Goal: Task Accomplishment & Management: Use online tool/utility

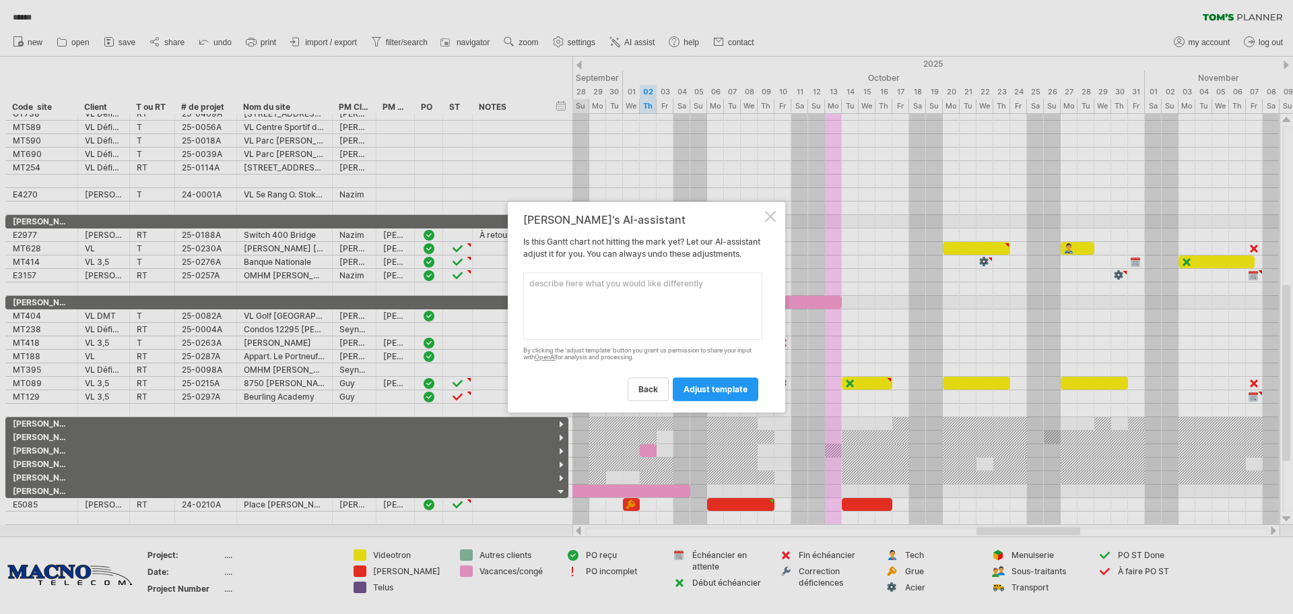
click at [586, 302] on textarea at bounding box center [642, 305] width 239 height 67
click at [768, 211] on div at bounding box center [770, 216] width 11 height 11
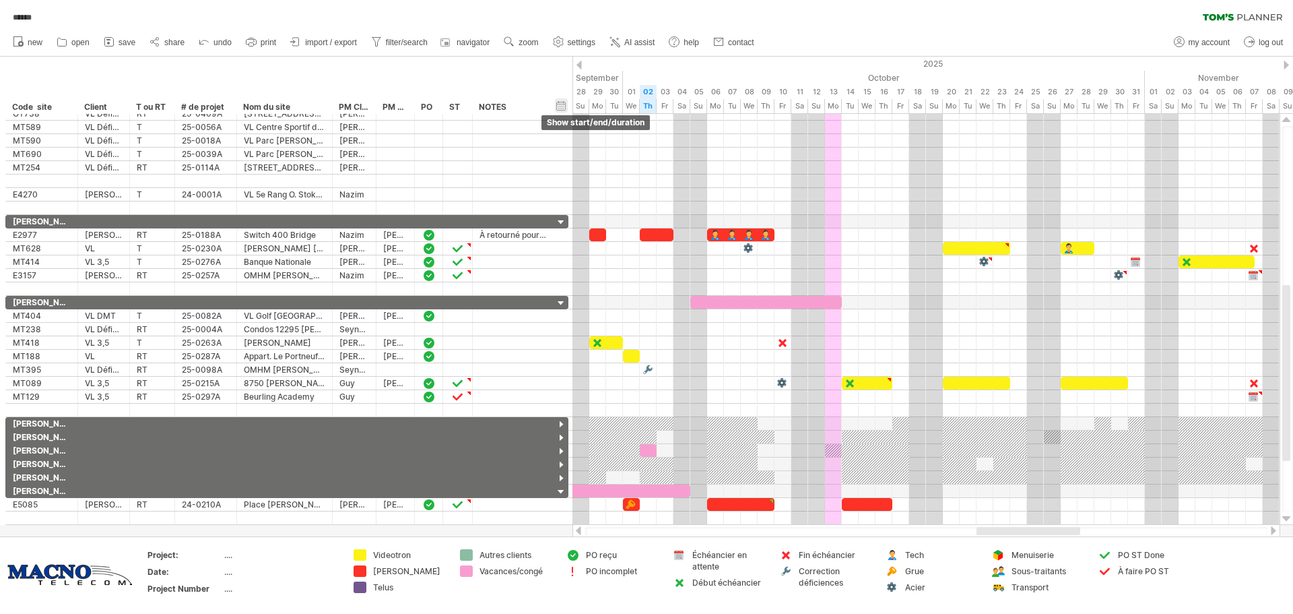
click at [564, 104] on div "hide start/end/duration show start/end/duration" at bounding box center [561, 105] width 13 height 14
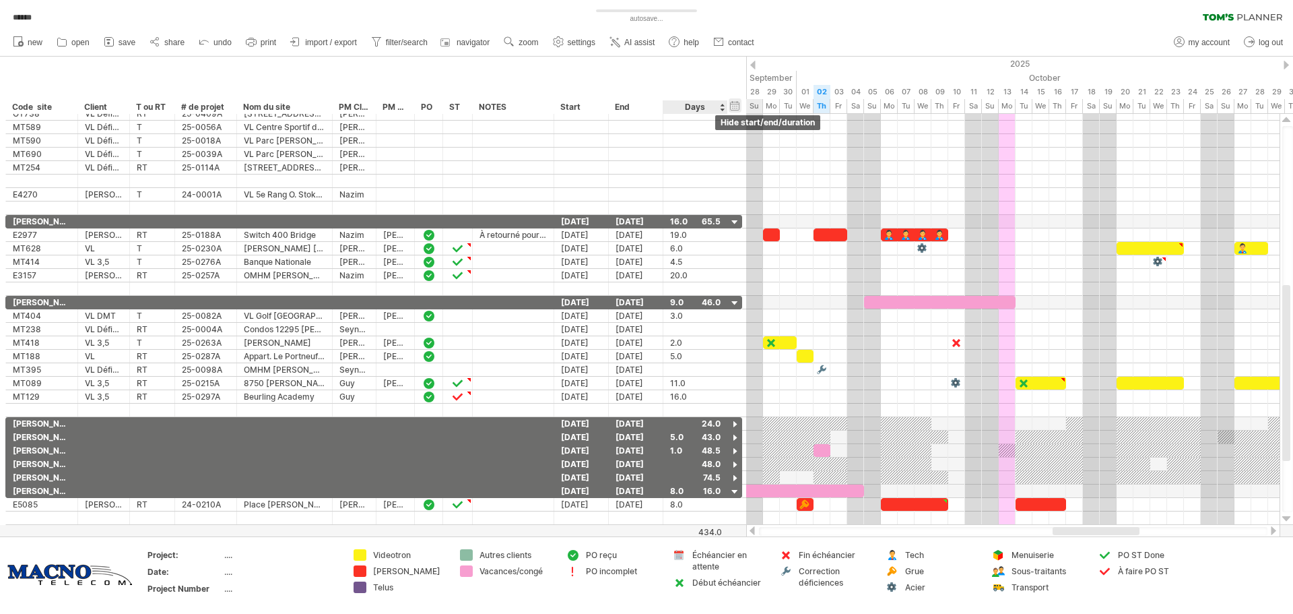
click at [732, 104] on div "hide start/end/duration show start/end/duration" at bounding box center [735, 105] width 13 height 14
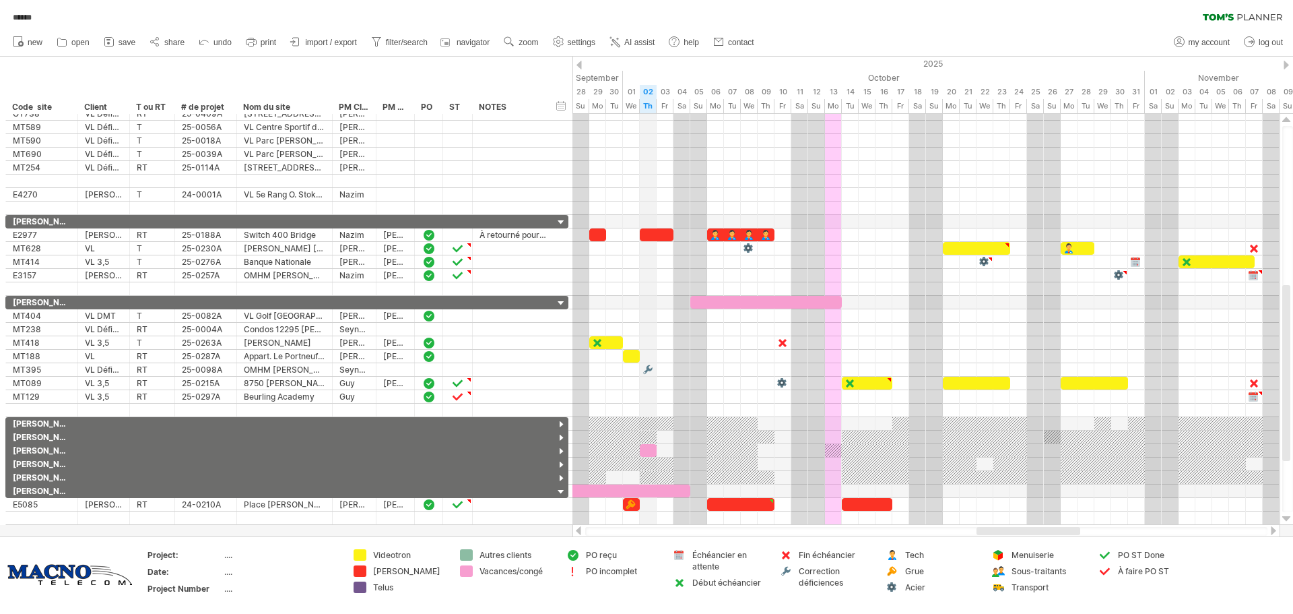
click at [649, 94] on div "02" at bounding box center [648, 92] width 17 height 14
click at [649, 90] on div "02" at bounding box center [648, 92] width 17 height 14
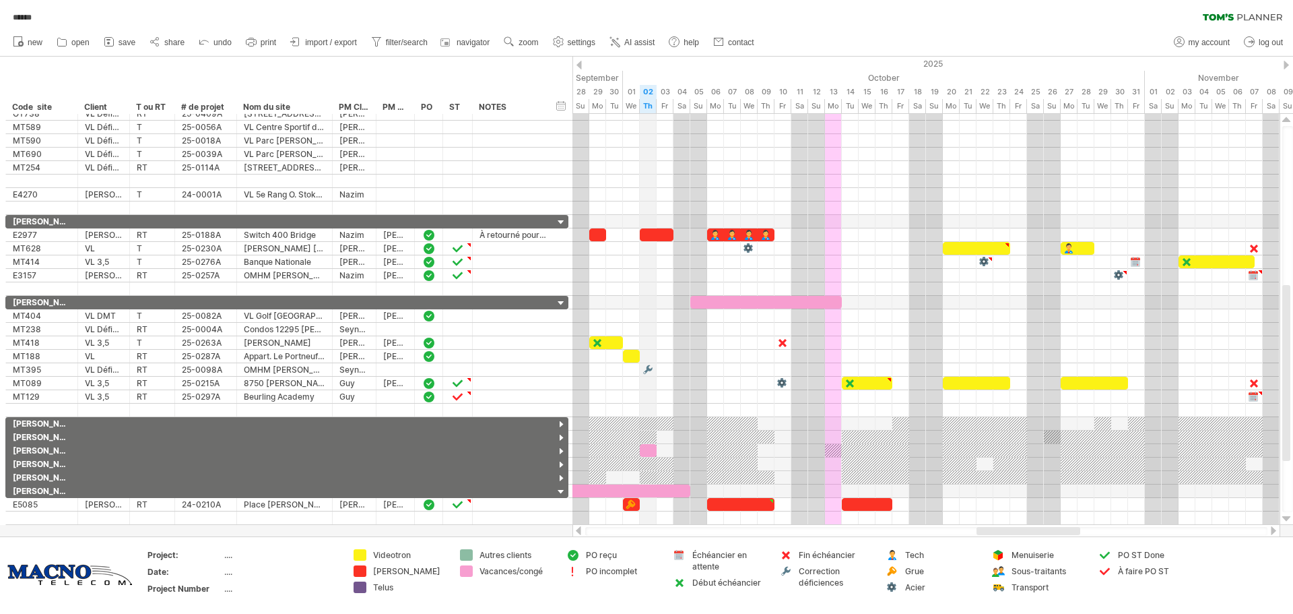
click at [649, 90] on div "02" at bounding box center [648, 92] width 17 height 14
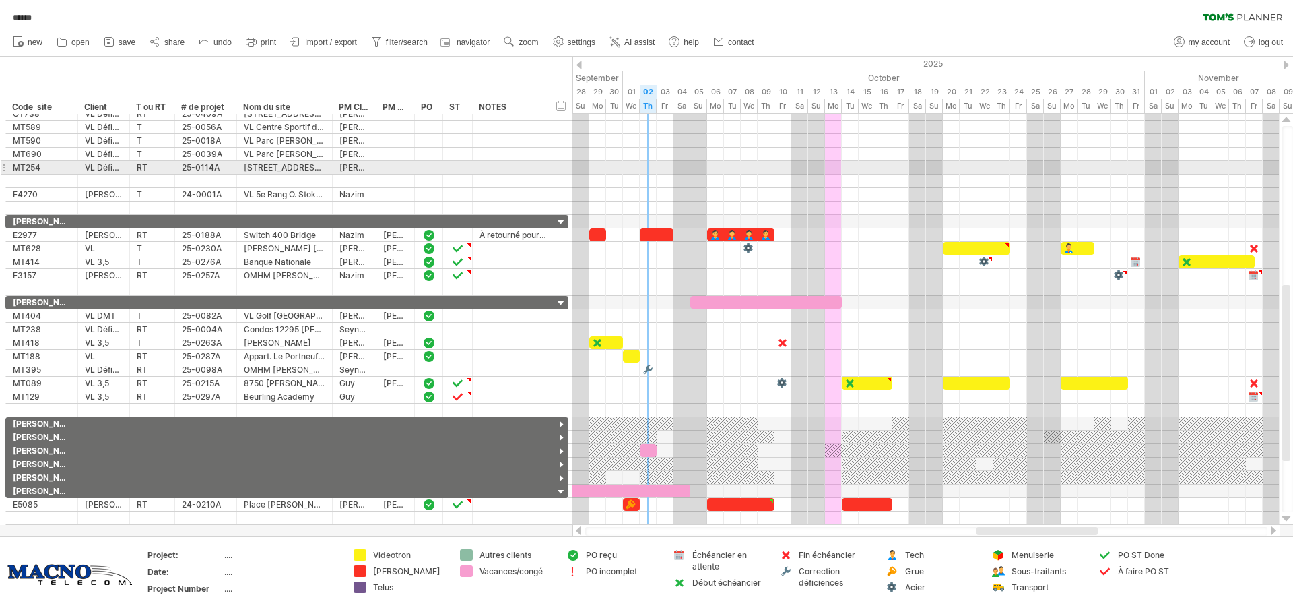
drag, startPoint x: 649, startPoint y: 90, endPoint x: 647, endPoint y: 170, distance: 80.2
click at [647, 170] on div "Trying to reach [DOMAIN_NAME] Connected again... 0% autosave... ****** clear fi…" at bounding box center [646, 307] width 1293 height 614
click at [647, 164] on div at bounding box center [926, 167] width 707 height 13
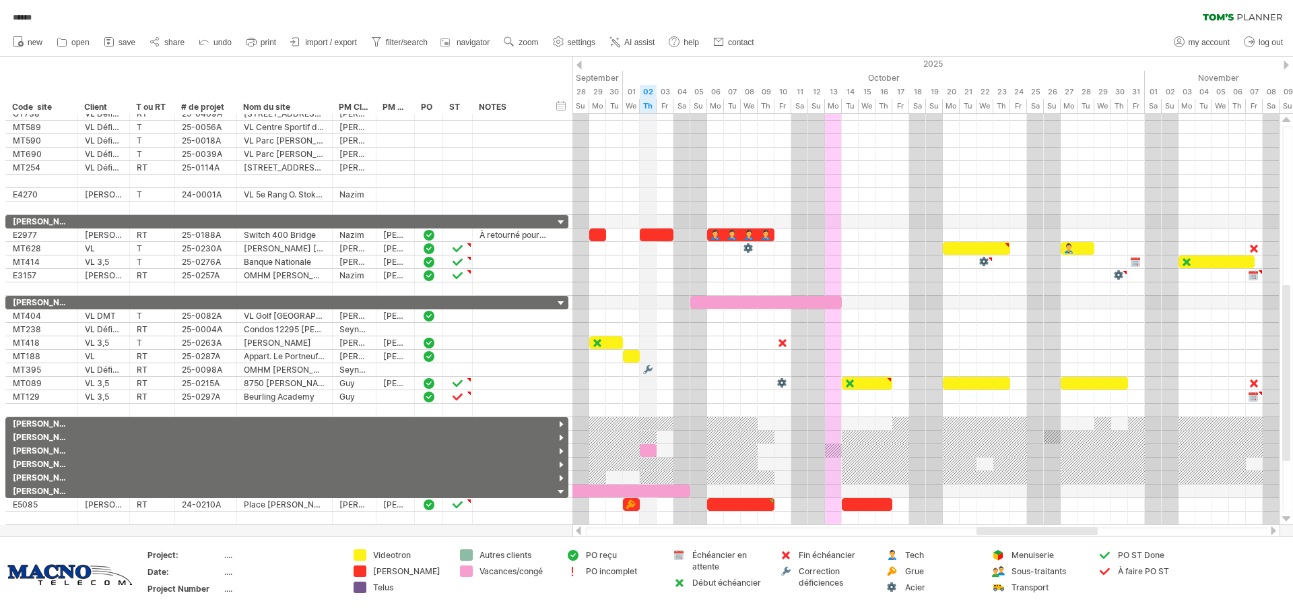
click at [649, 108] on div "Th" at bounding box center [648, 106] width 17 height 14
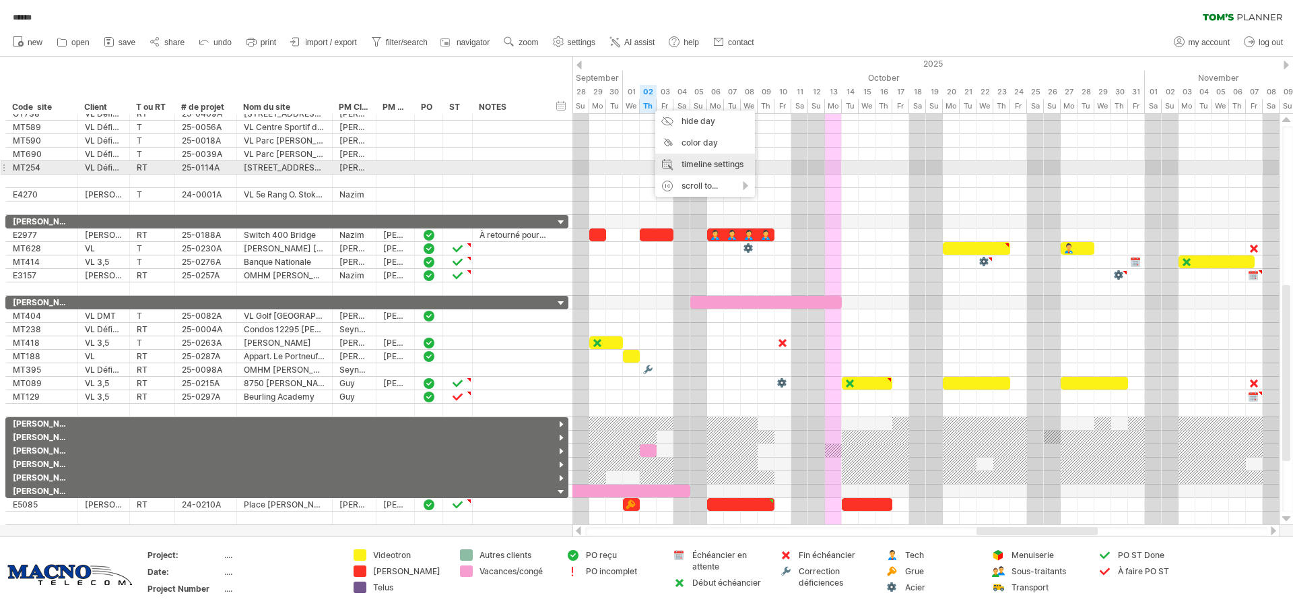
click at [697, 170] on div "timeline settings" at bounding box center [705, 165] width 100 height 22
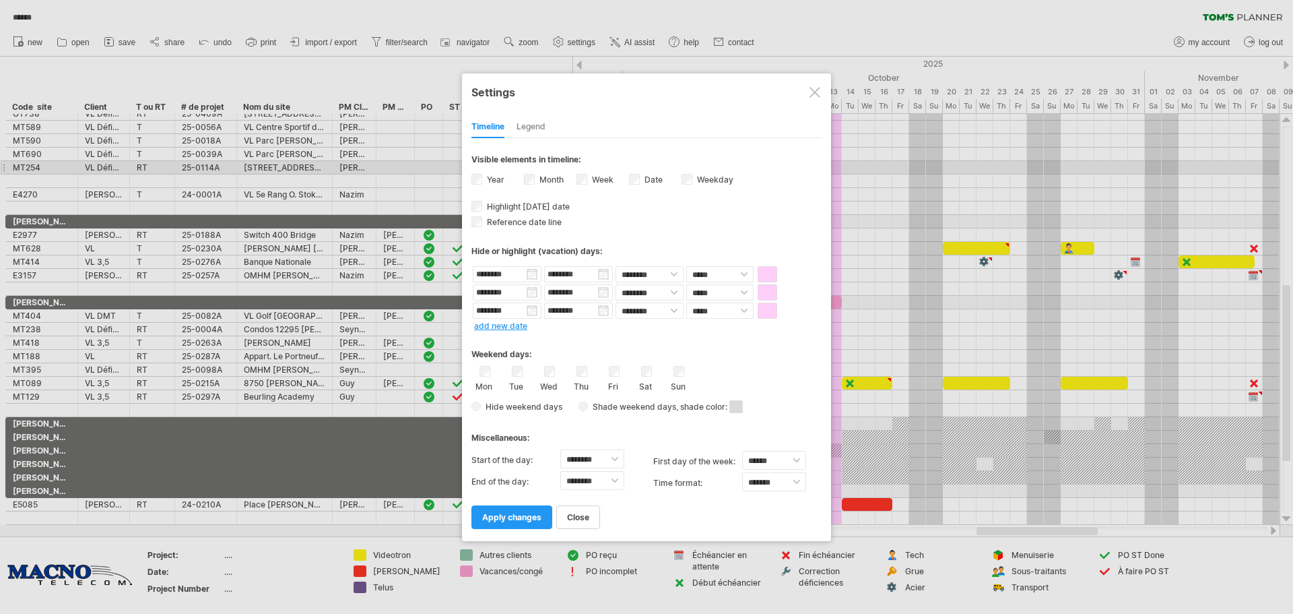
click at [815, 88] on div at bounding box center [815, 92] width 11 height 11
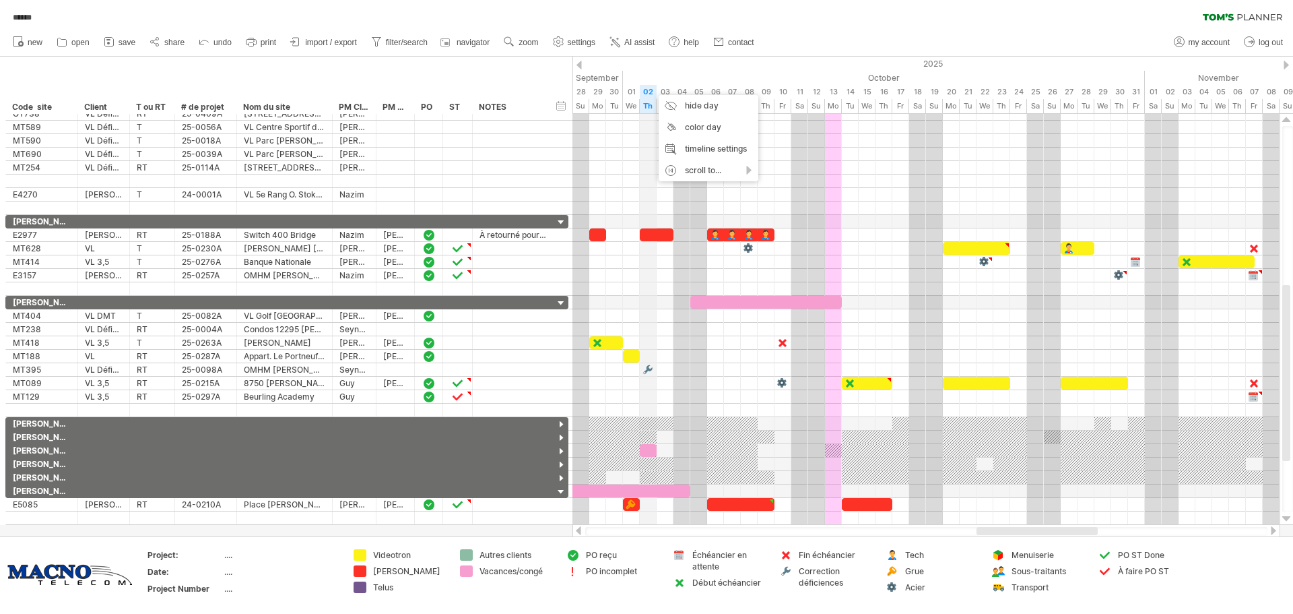
click at [652, 88] on div "02" at bounding box center [648, 92] width 17 height 14
click at [465, 44] on span "navigator" at bounding box center [473, 42] width 33 height 9
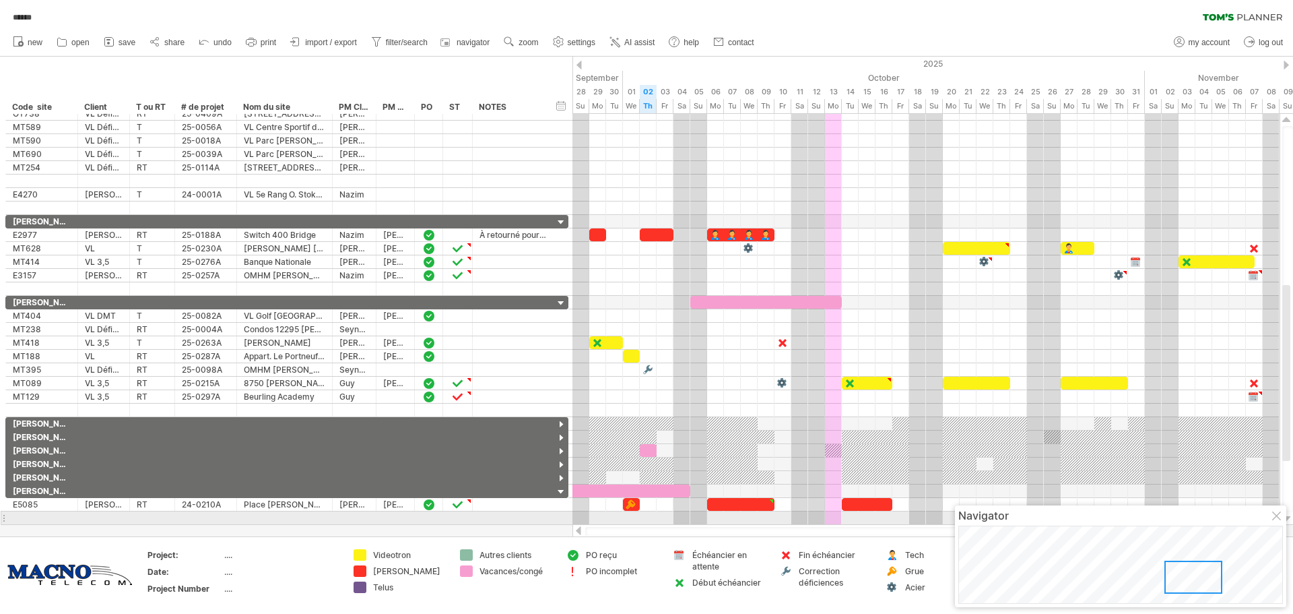
click at [1280, 517] on div at bounding box center [1277, 516] width 11 height 11
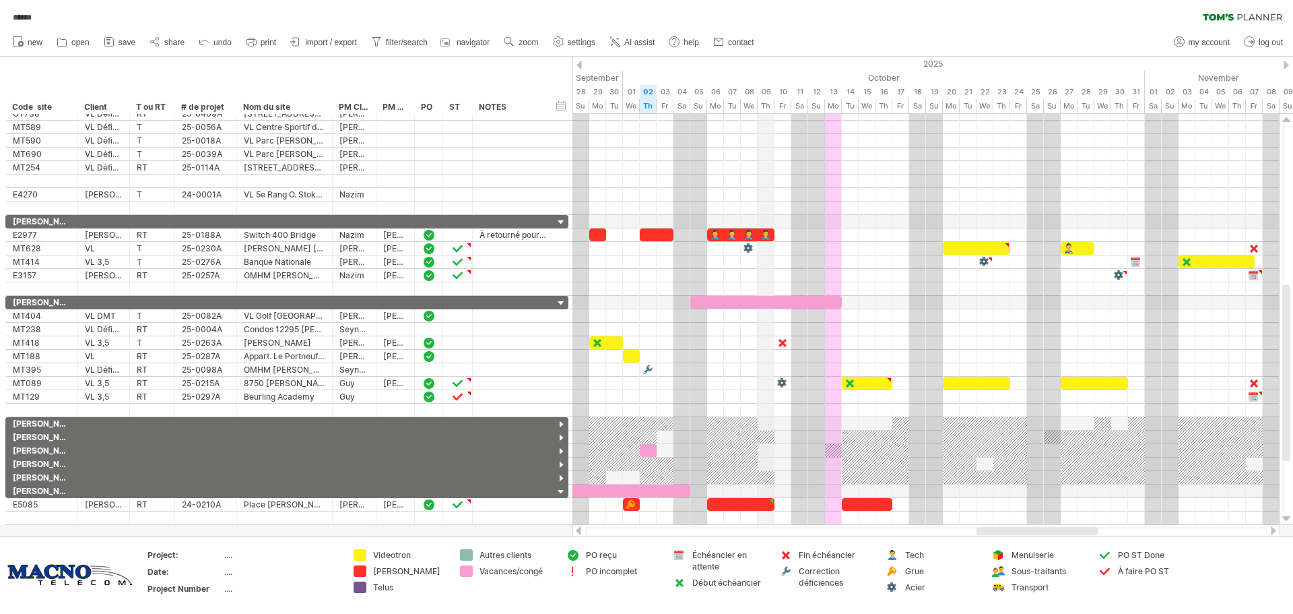
click at [771, 104] on div "Th" at bounding box center [766, 106] width 17 height 14
click at [768, 104] on div "Th" at bounding box center [766, 106] width 17 height 14
click at [765, 102] on div "Th" at bounding box center [766, 106] width 17 height 14
click at [671, 41] on circle at bounding box center [675, 42] width 10 height 10
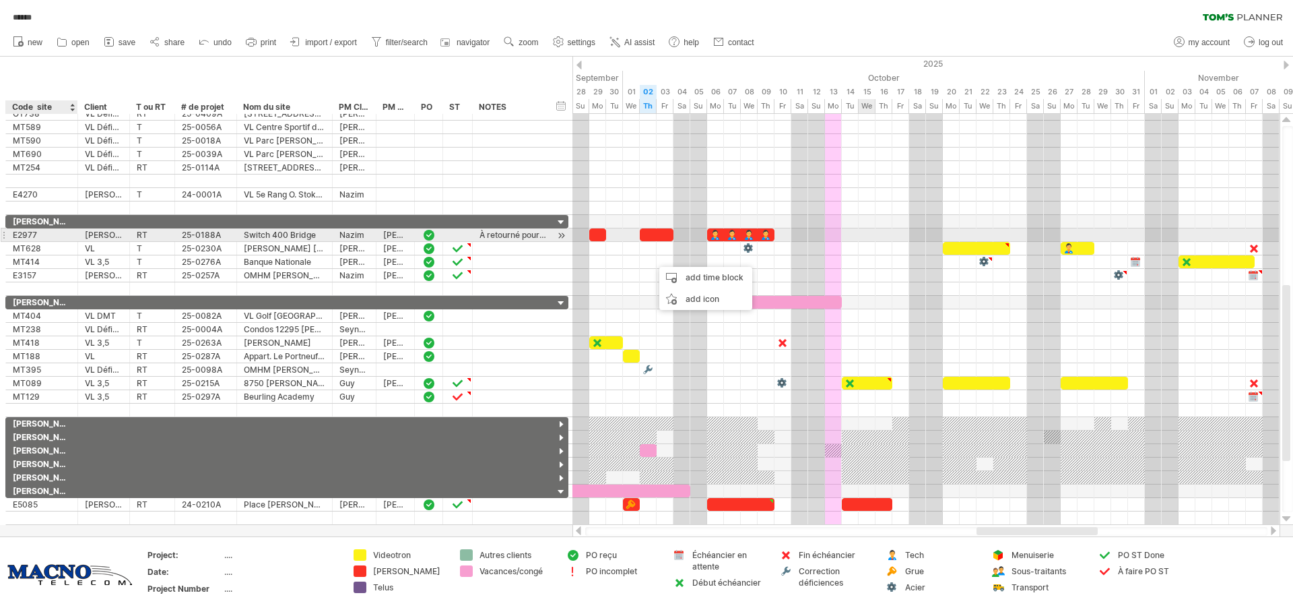
click at [866, 235] on div at bounding box center [926, 234] width 707 height 13
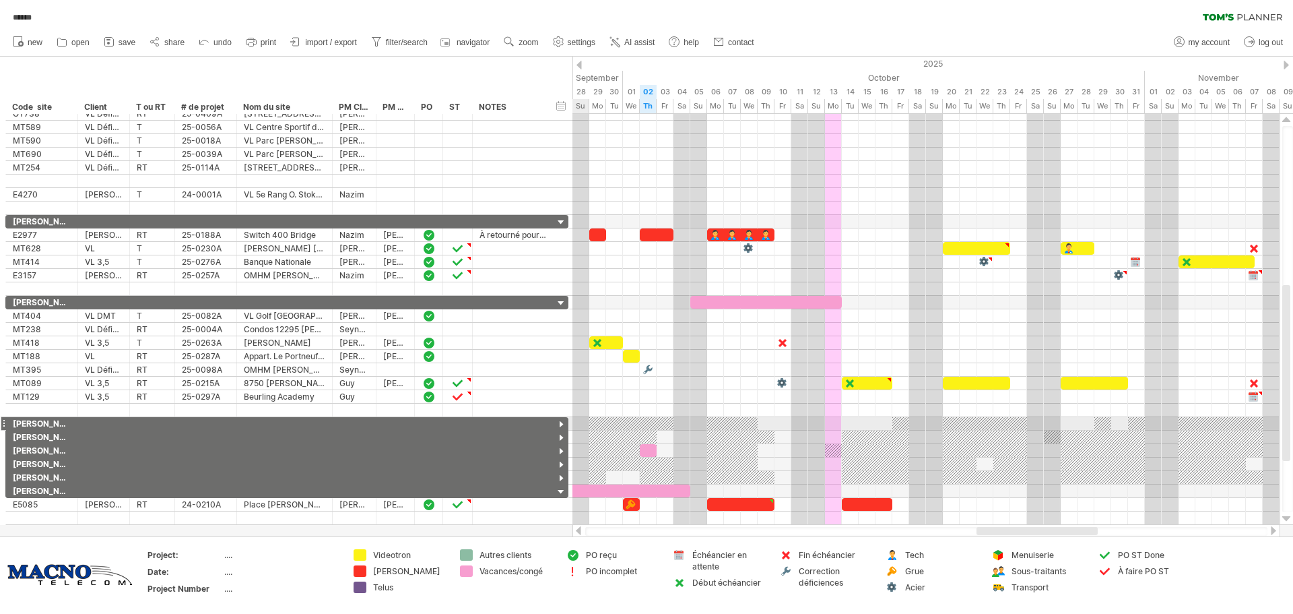
click at [558, 424] on div at bounding box center [561, 424] width 13 height 13
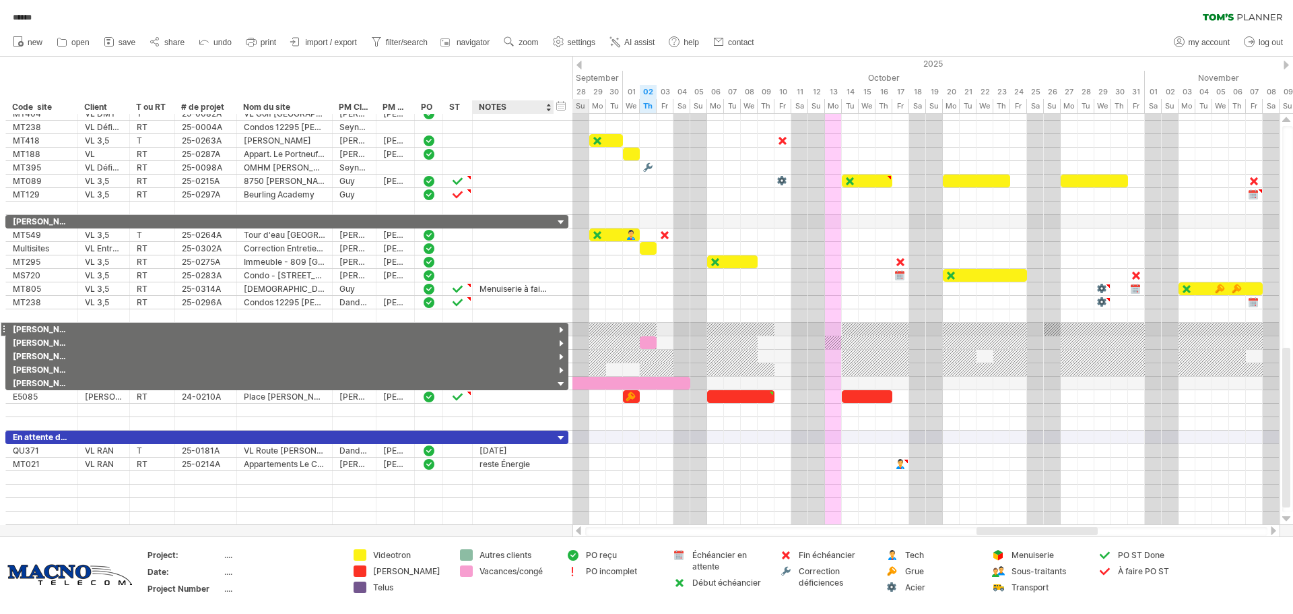
click at [563, 331] on div at bounding box center [561, 330] width 13 height 13
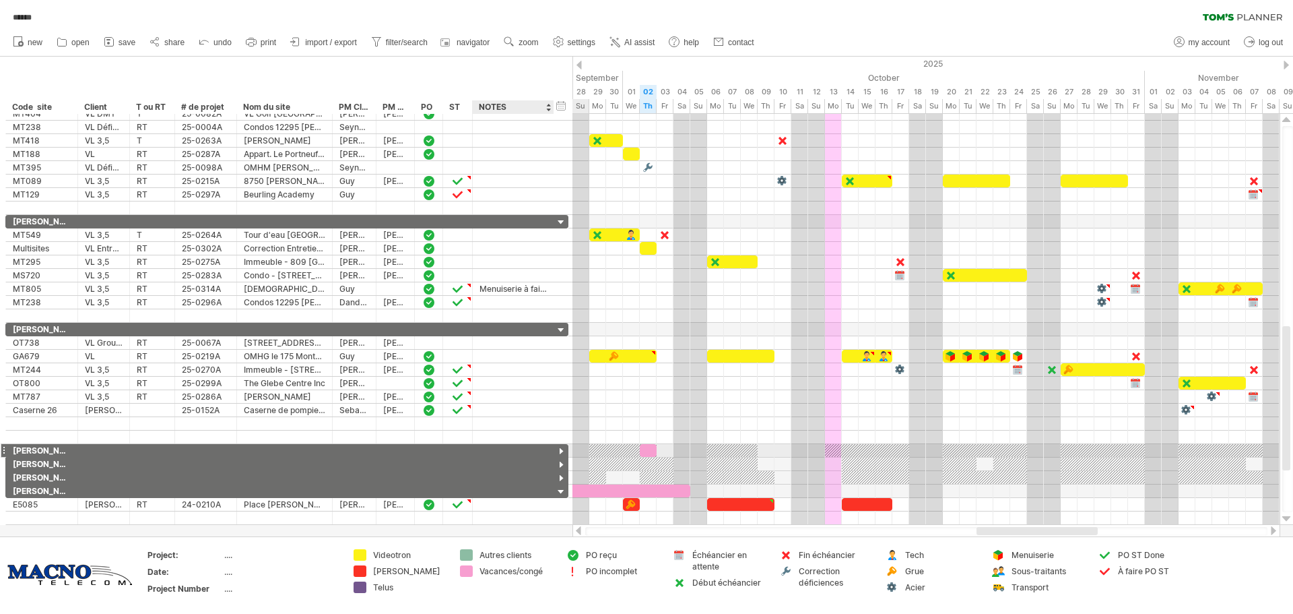
click at [558, 451] on div at bounding box center [561, 451] width 13 height 13
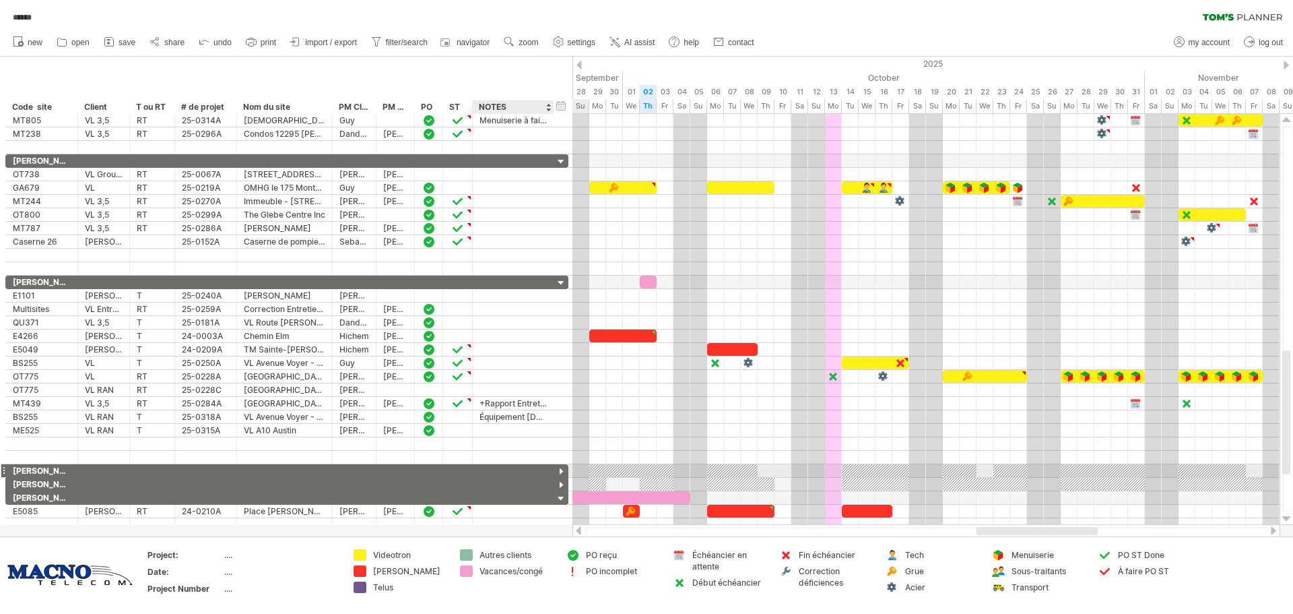
click at [558, 466] on div at bounding box center [561, 471] width 13 height 13
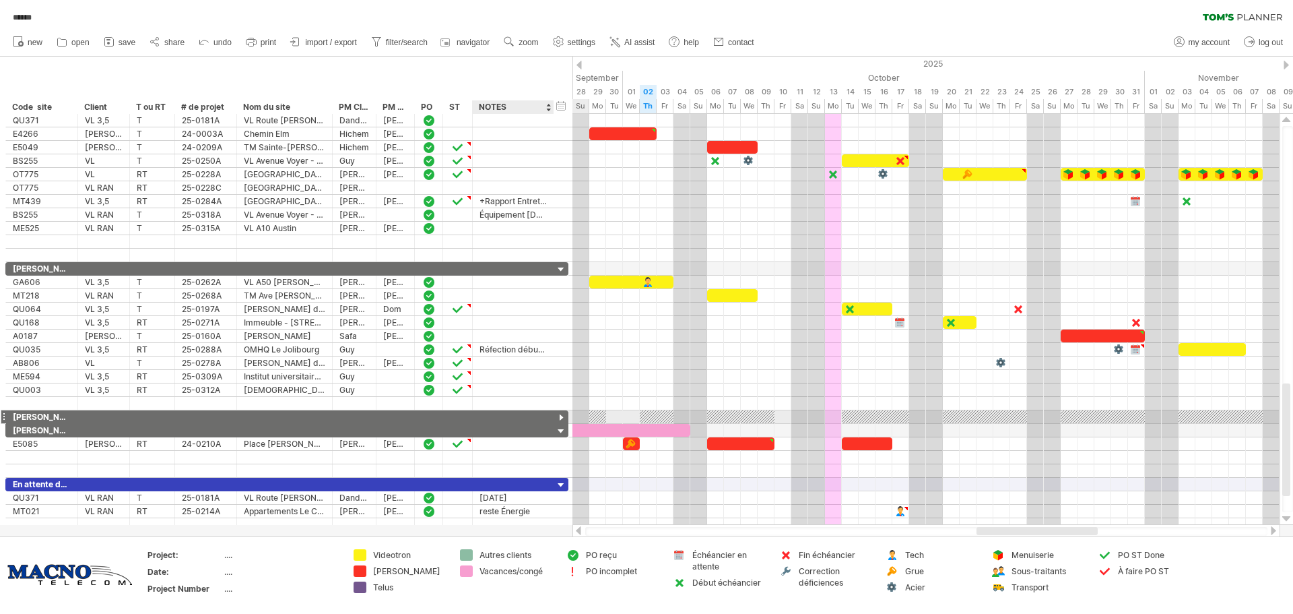
click at [562, 417] on div at bounding box center [561, 418] width 13 height 13
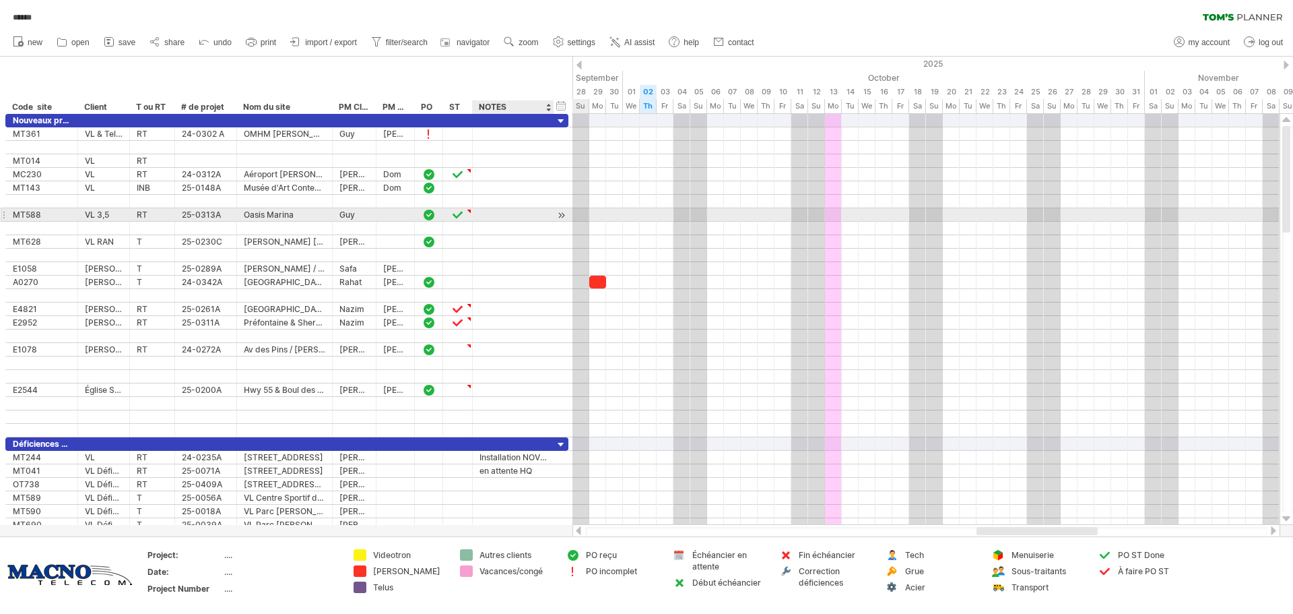
click at [560, 216] on div at bounding box center [561, 215] width 13 height 14
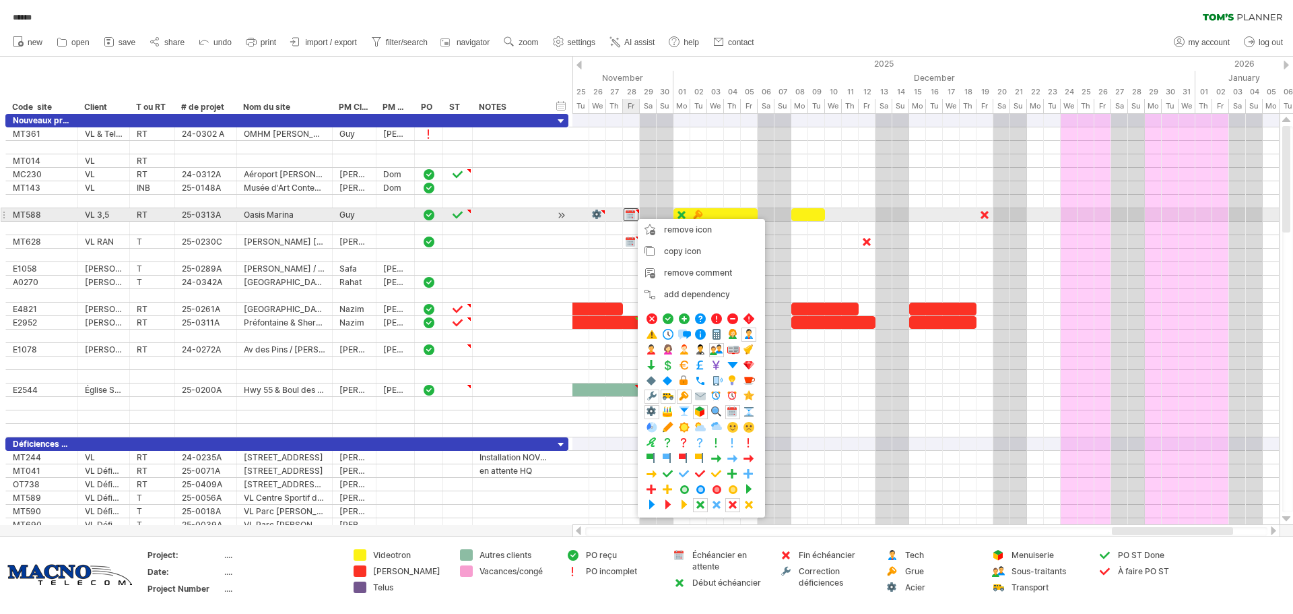
click at [636, 212] on div at bounding box center [637, 212] width 6 height 6
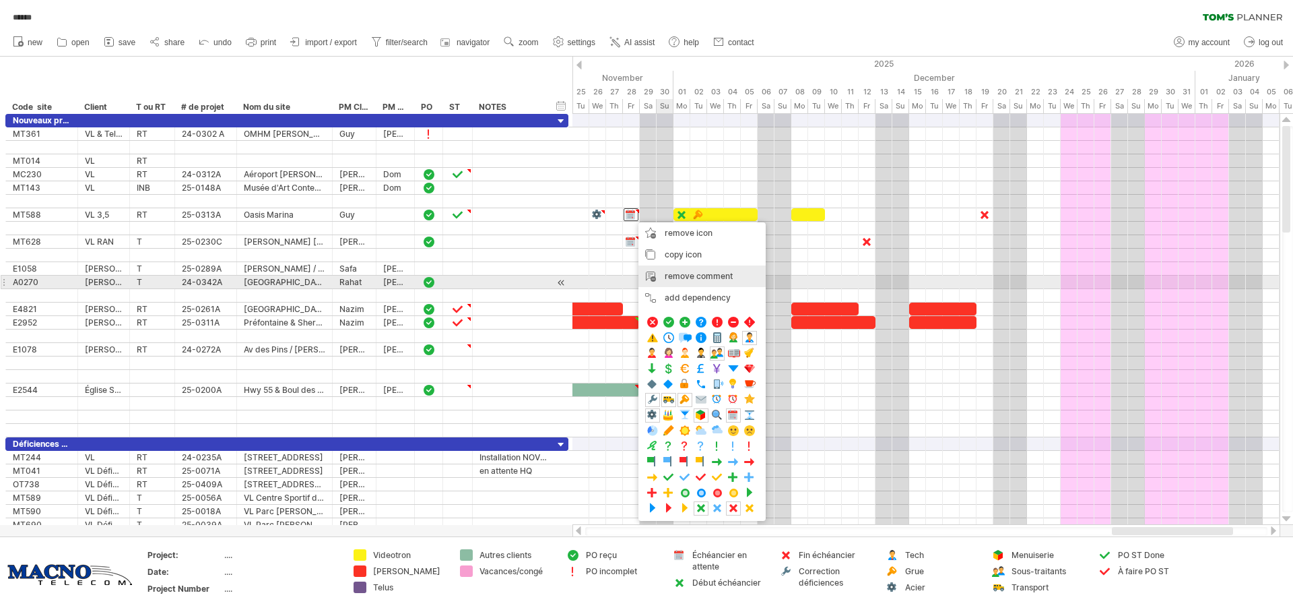
click at [678, 280] on div "remove comment" at bounding box center [702, 276] width 127 height 22
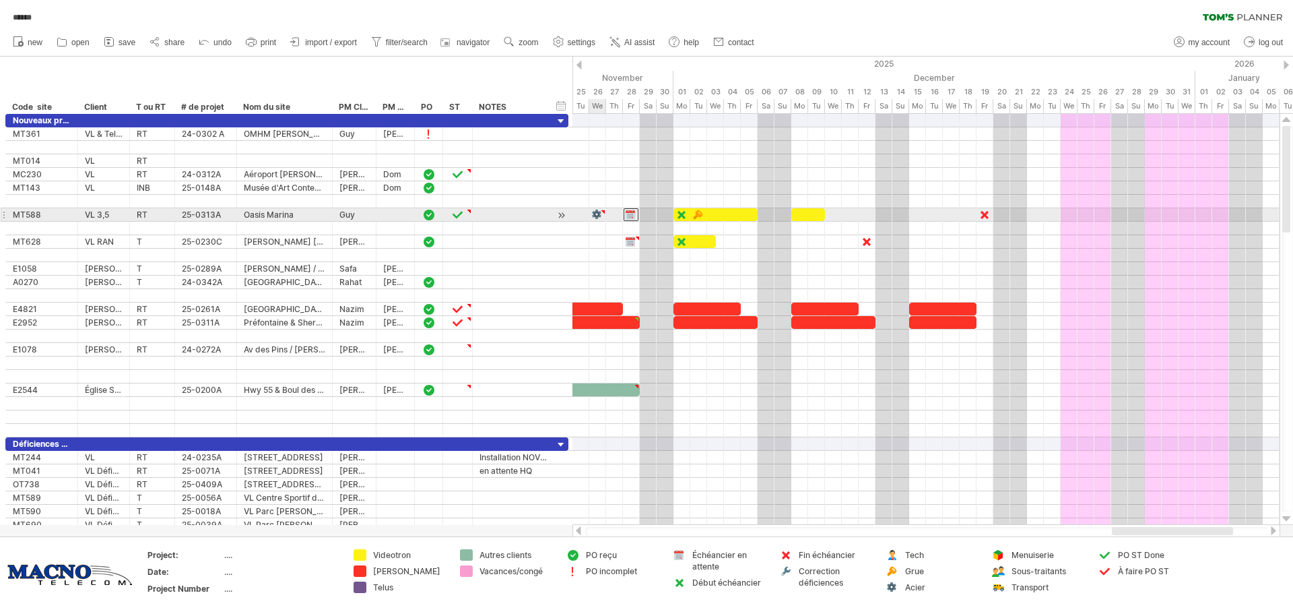
type textarea "**********"
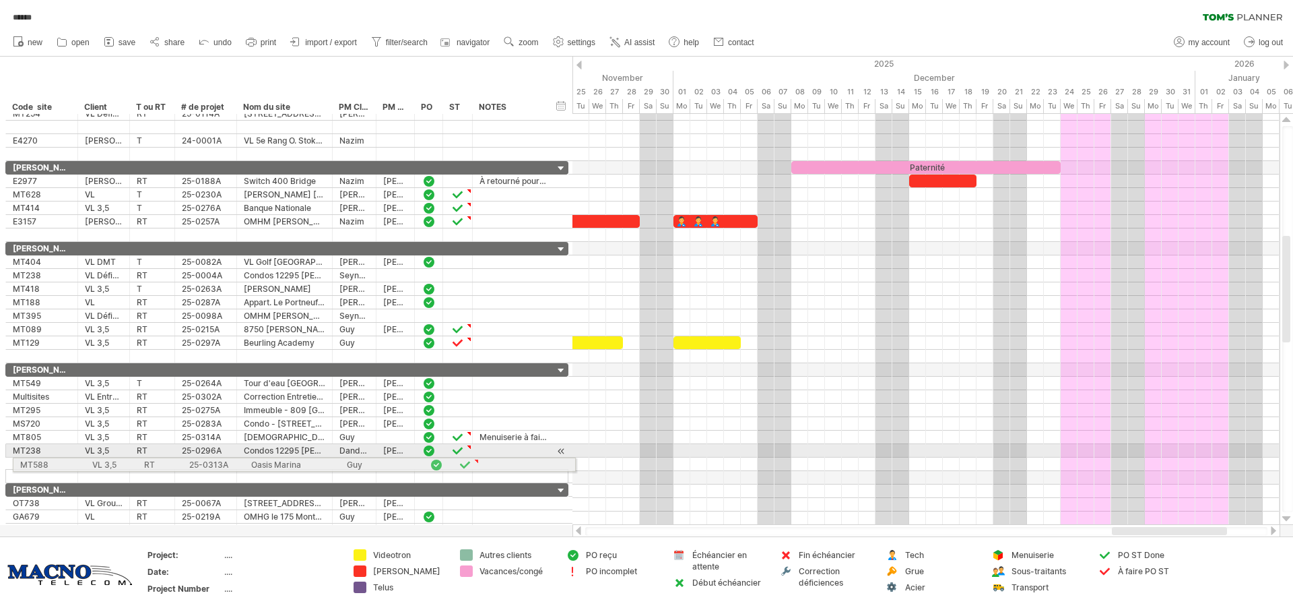
drag, startPoint x: 3, startPoint y: 214, endPoint x: 6, endPoint y: 462, distance: 248.6
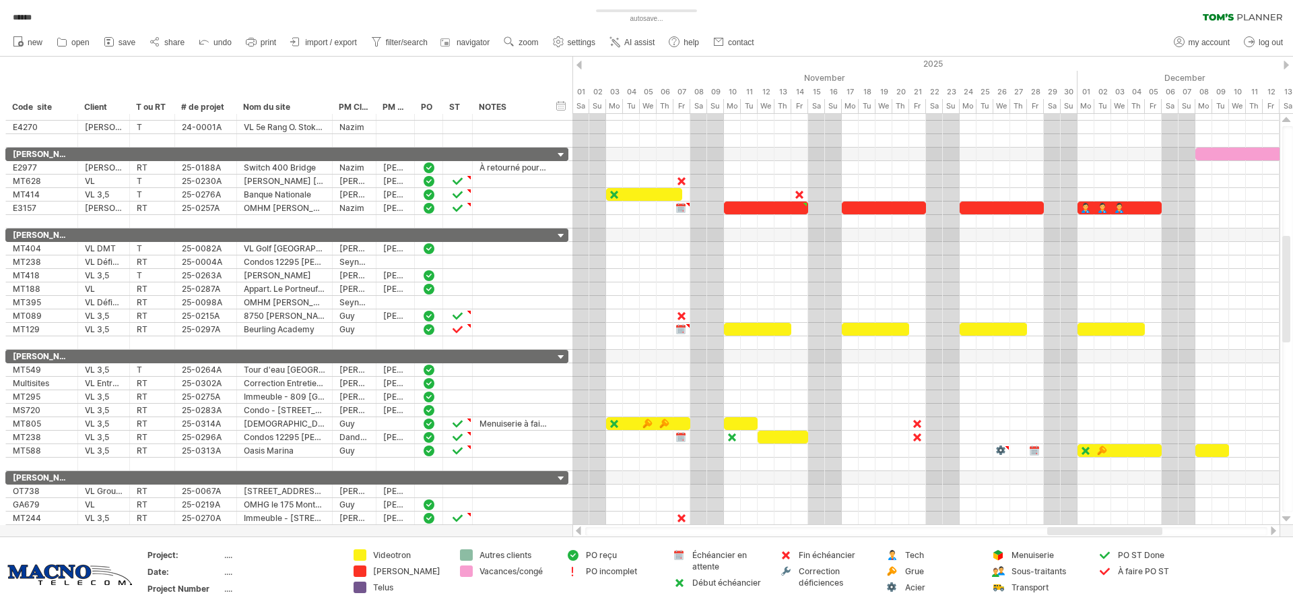
drag, startPoint x: 1138, startPoint y: 527, endPoint x: 1073, endPoint y: 533, distance: 64.9
click at [1073, 533] on div at bounding box center [1104, 531] width 115 height 8
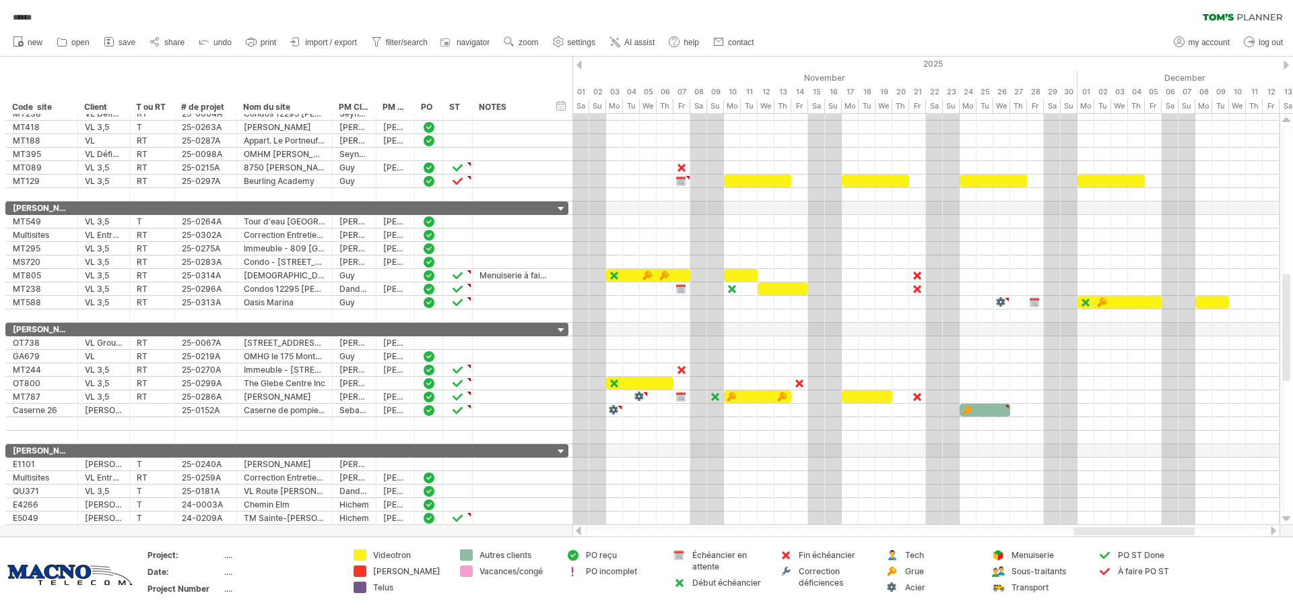
click at [579, 68] on div at bounding box center [579, 65] width 5 height 9
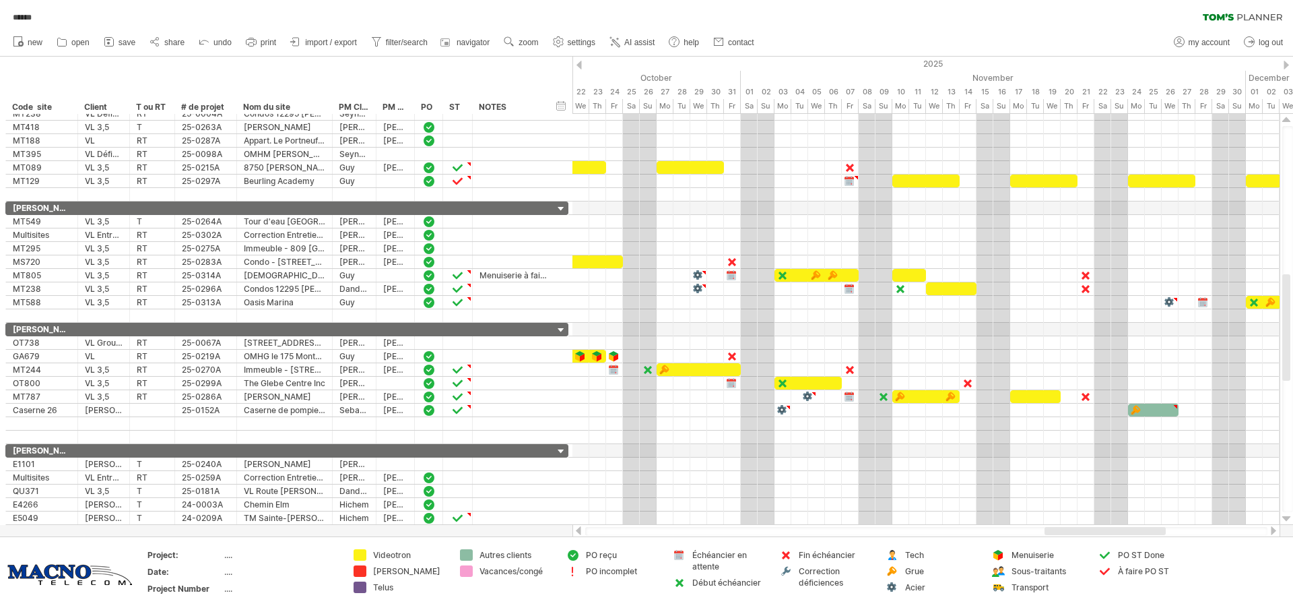
click at [579, 68] on div at bounding box center [579, 65] width 5 height 9
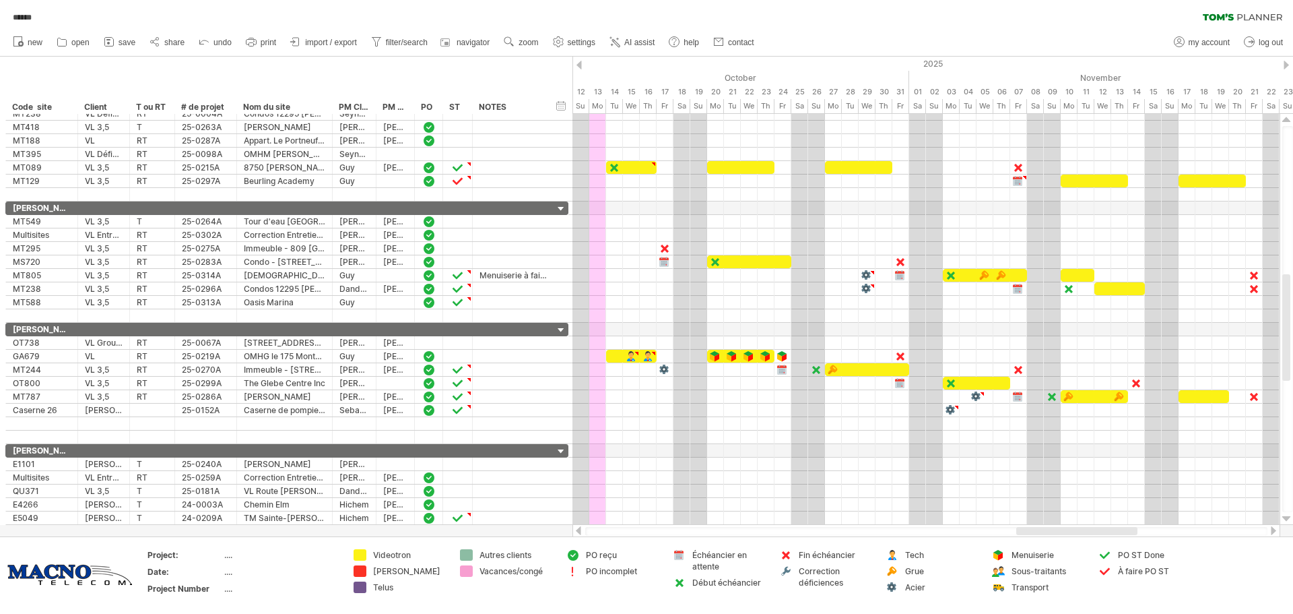
click at [579, 68] on div at bounding box center [579, 65] width 5 height 9
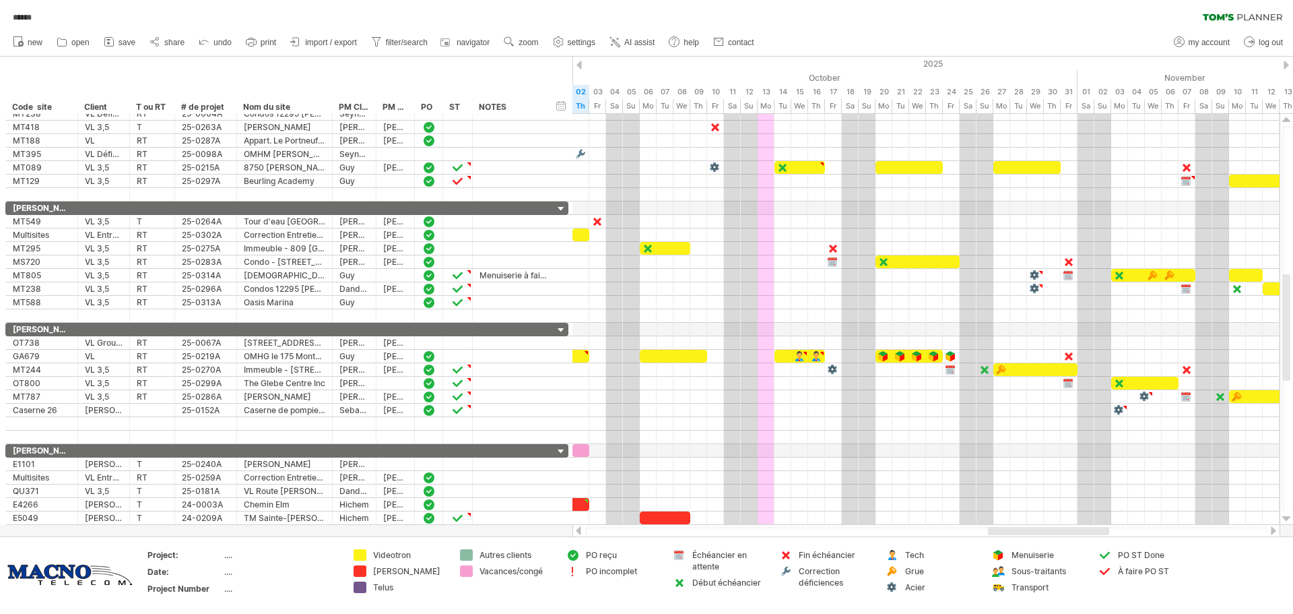
click at [579, 68] on div at bounding box center [579, 65] width 5 height 9
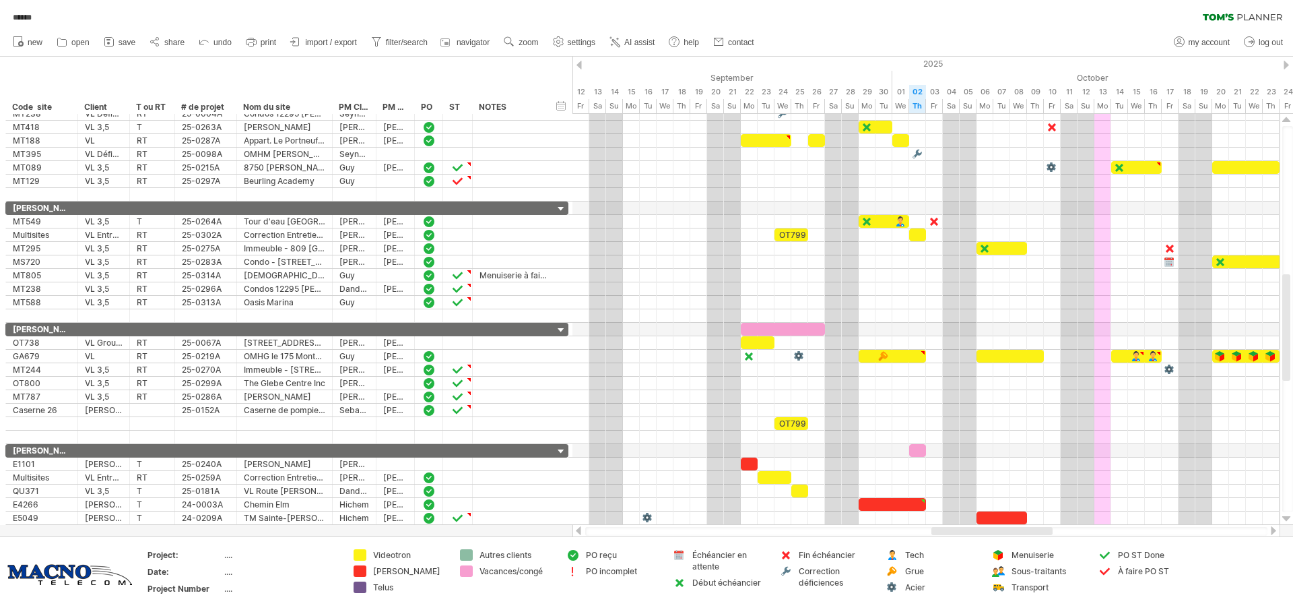
click at [1285, 65] on div at bounding box center [1286, 65] width 5 height 9
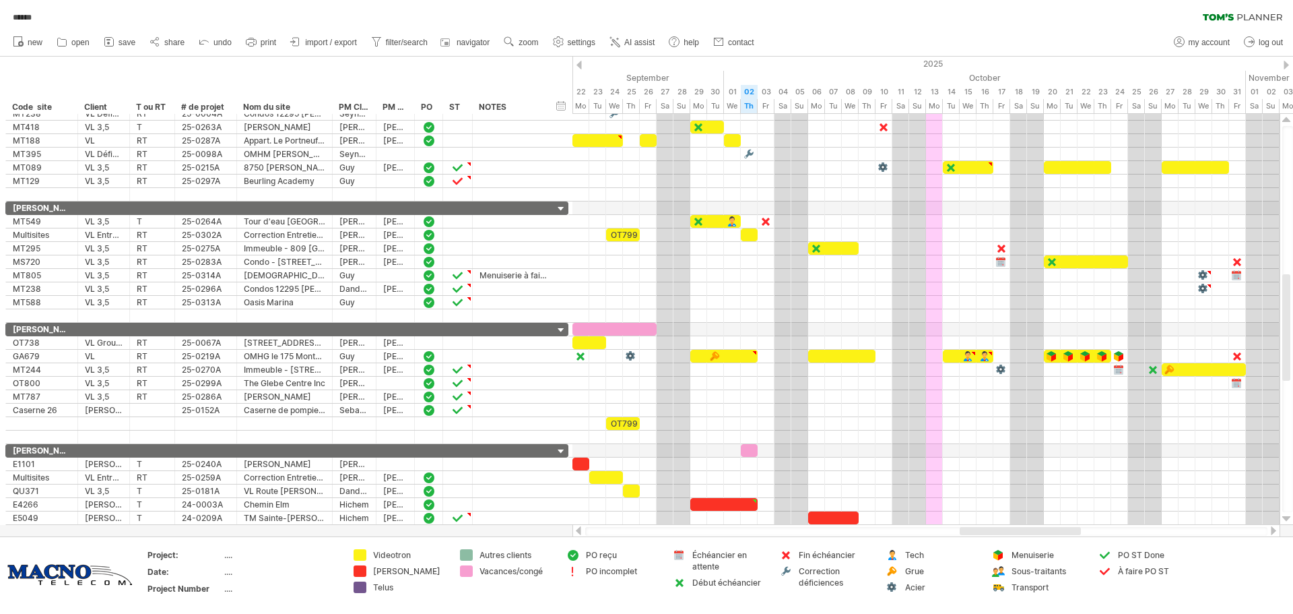
click at [1285, 65] on div at bounding box center [1286, 65] width 5 height 9
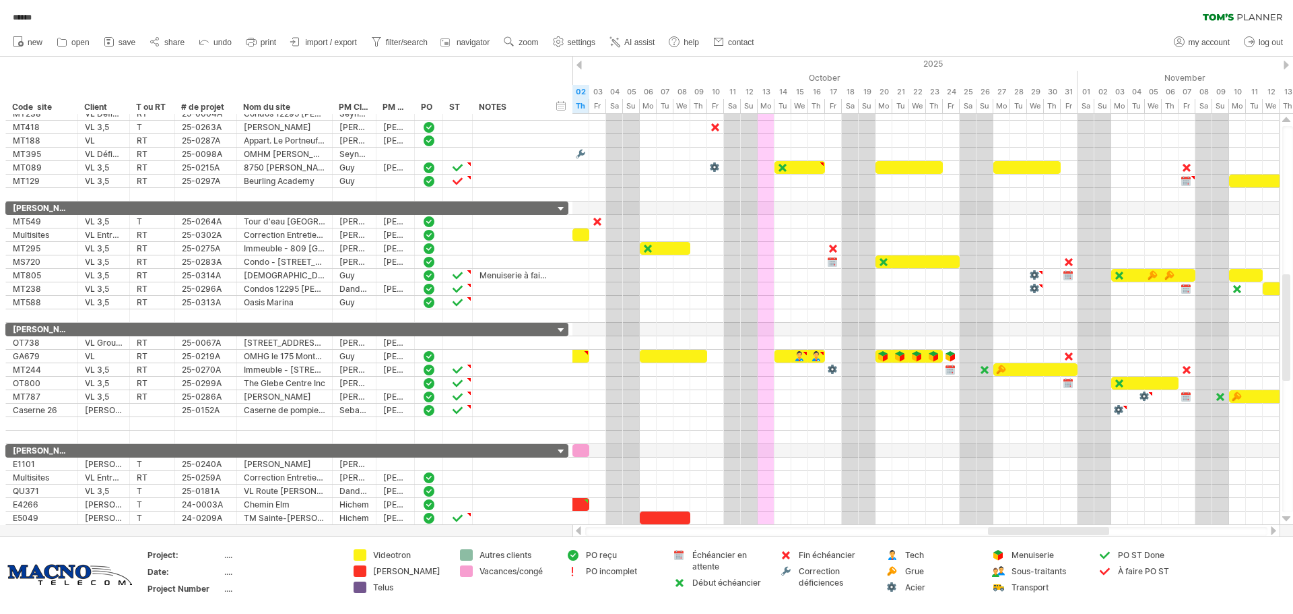
click at [578, 65] on div at bounding box center [579, 65] width 5 height 9
